Goal: Task Accomplishment & Management: Manage account settings

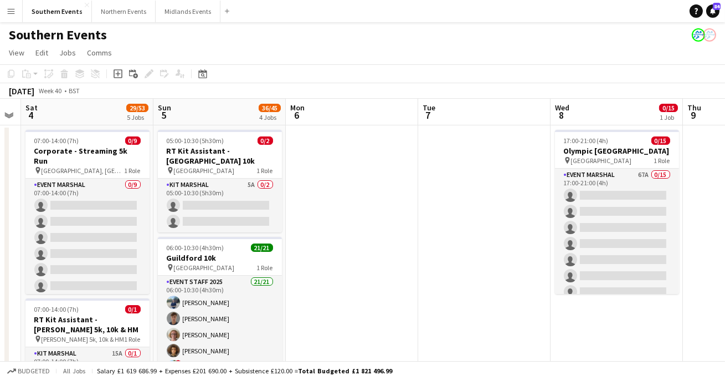
scroll to position [19, 0]
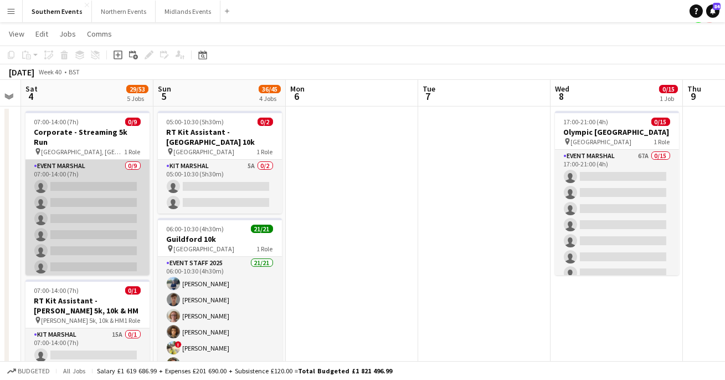
click at [88, 254] on app-card-role "Event Marshal 0/9 07:00-14:00 (7h) single-neutral-actions single-neutral-action…" at bounding box center [87, 243] width 124 height 166
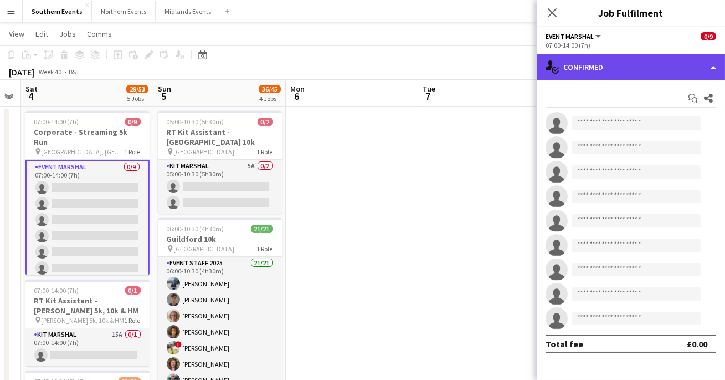
click at [696, 67] on div "single-neutral-actions-check-2 Confirmed" at bounding box center [631, 67] width 188 height 27
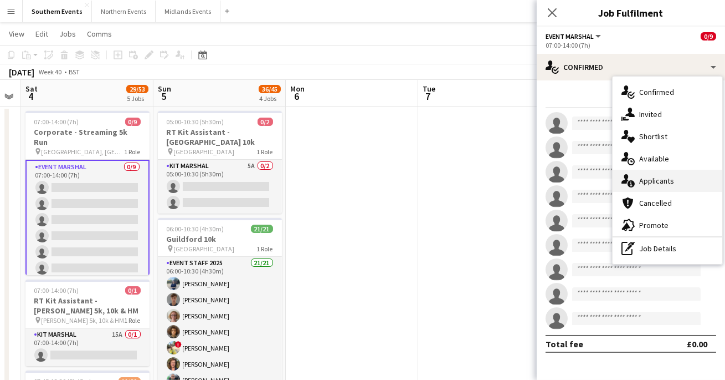
click at [629, 181] on icon at bounding box center [631, 183] width 7 height 7
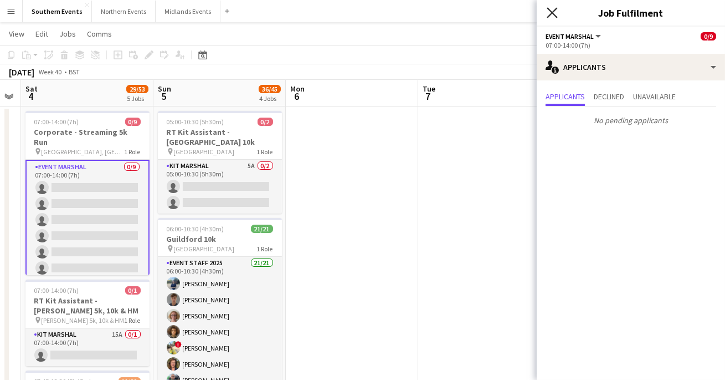
click at [554, 12] on icon at bounding box center [552, 12] width 11 height 11
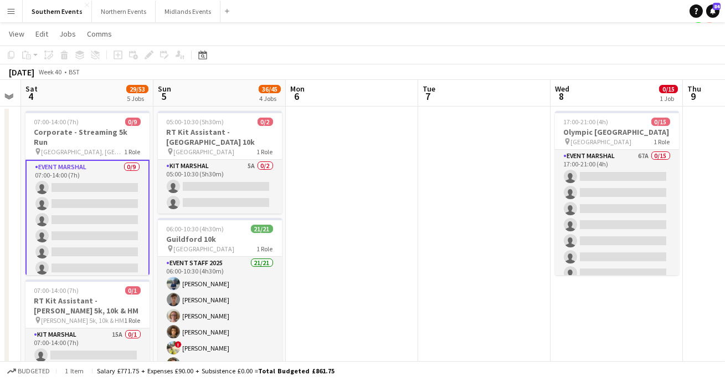
click at [96, 195] on app-card-role "Event Marshal 0/9 07:00-14:00 (7h) single-neutral-actions single-neutral-action…" at bounding box center [87, 244] width 124 height 168
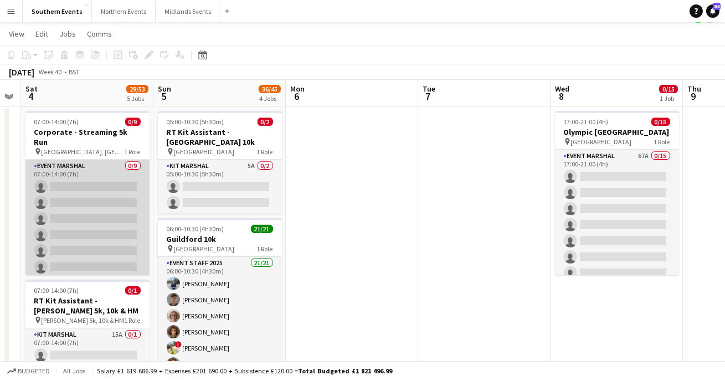
click at [115, 160] on app-card-role "Event Marshal 0/9 07:00-14:00 (7h) single-neutral-actions single-neutral-action…" at bounding box center [87, 243] width 124 height 166
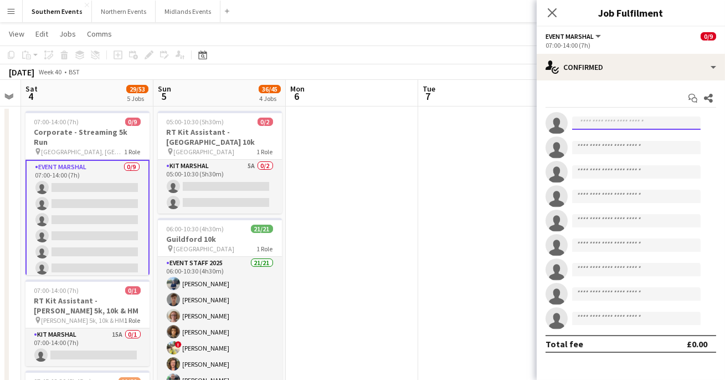
click at [604, 123] on input at bounding box center [637, 122] width 129 height 13
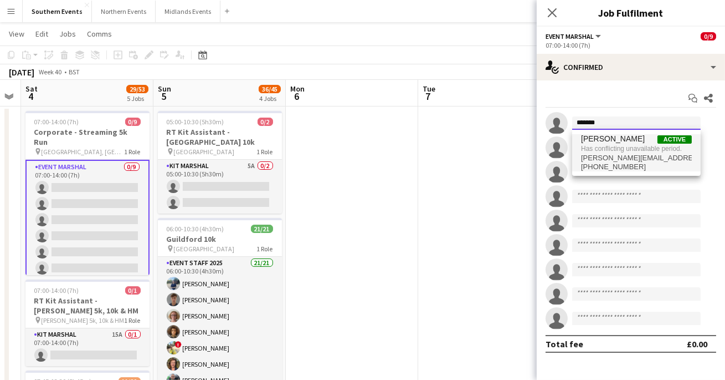
type input "*******"
click at [636, 151] on span "Has conflicting unavailable period." at bounding box center [636, 149] width 111 height 10
type input "*"
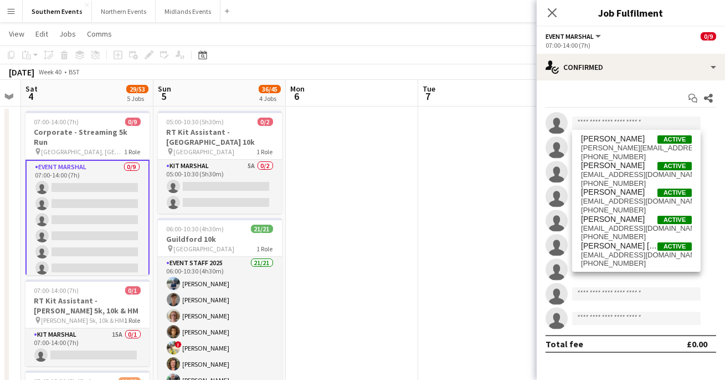
click at [454, 37] on app-page-menu "View Day view expanded Day view collapsed Month view Date picker Jump to today …" at bounding box center [362, 34] width 725 height 21
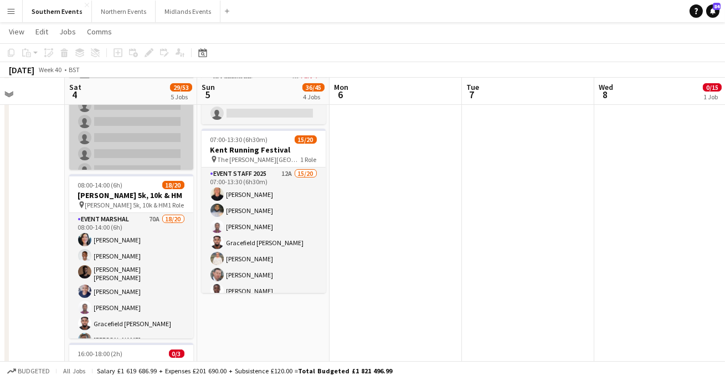
scroll to position [379, 0]
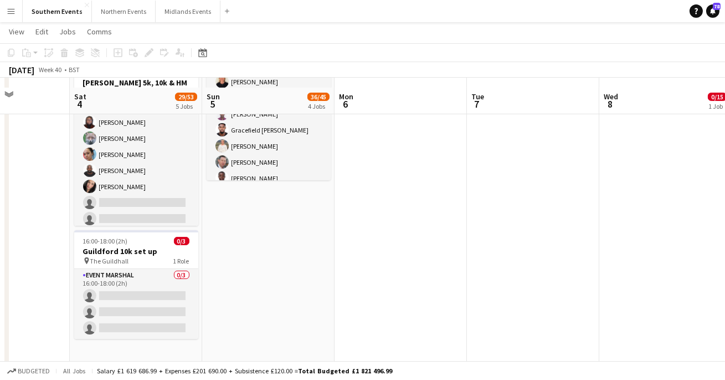
scroll to position [518, 0]
